Goal: Task Accomplishment & Management: Manage account settings

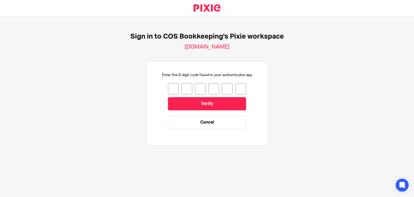
click at [168, 88] on input "number" at bounding box center [173, 88] width 11 height 11
type input "5"
type input "0"
type input "1"
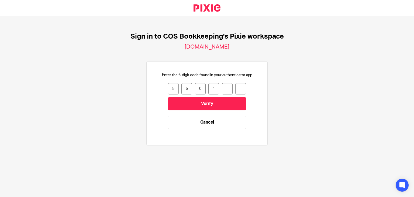
type input "4"
type input "0"
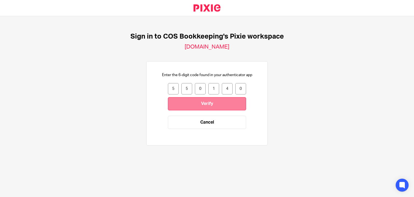
click at [207, 106] on input "Verify" at bounding box center [207, 103] width 78 height 13
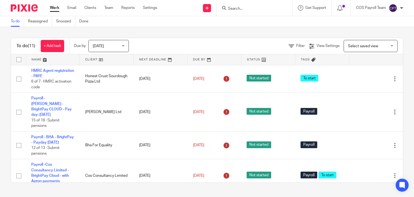
click at [123, 45] on div "[DATE] [DATE]" at bounding box center [108, 46] width 40 height 12
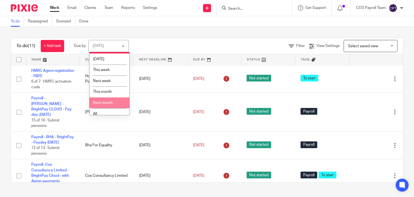
scroll to position [14, 0]
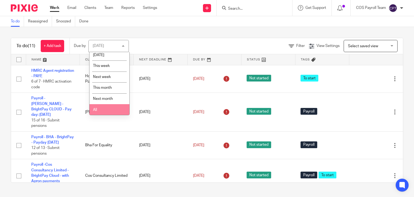
click at [103, 108] on li "All" at bounding box center [109, 109] width 40 height 11
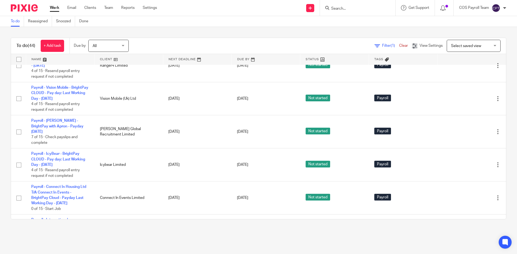
scroll to position [862, 0]
